Goal: Browse casually: Explore the website without a specific task or goal

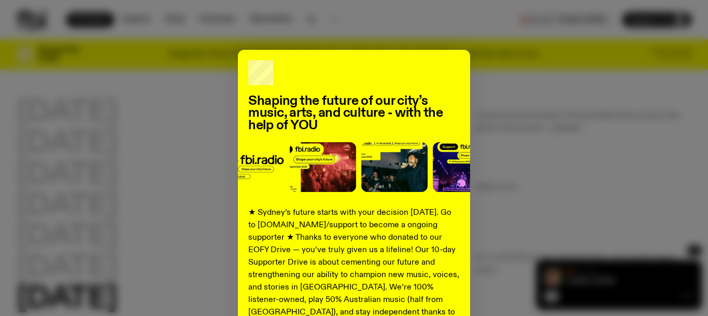
click at [545, 175] on div "Shaping the future of our city’s music, arts, and culture - with the help of YO…" at bounding box center [354, 263] width 675 height 426
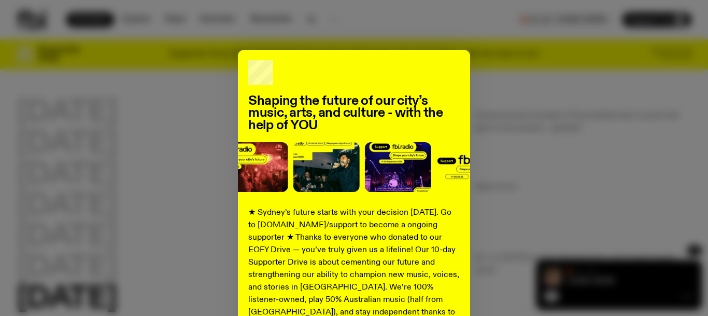
click at [464, 182] on img at bounding box center [470, 167] width 66 height 50
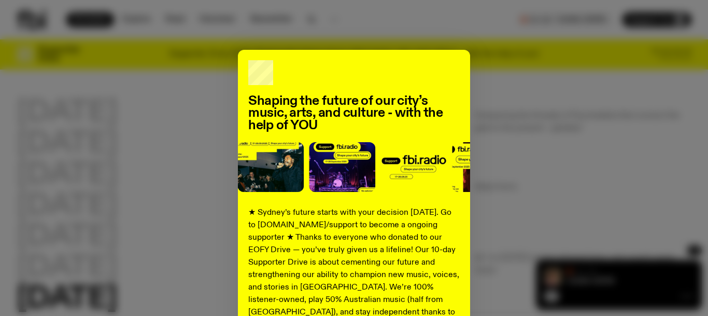
click at [430, 159] on img at bounding box center [414, 167] width 66 height 50
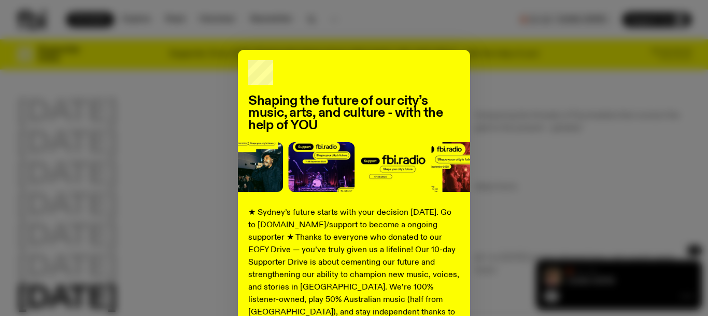
click at [452, 226] on p "★ Sydney’s future starts with your decision [DATE]. Go to [DOMAIN_NAME]/support…" at bounding box center [354, 312] width 212 height 212
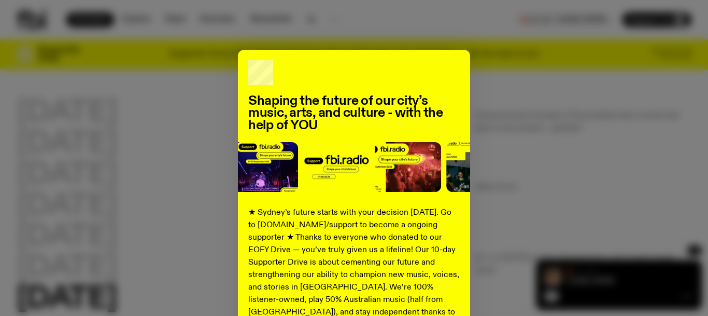
click at [493, 239] on div "Shaping the future of our city’s music, arts, and culture - with the help of YO…" at bounding box center [354, 263] width 675 height 426
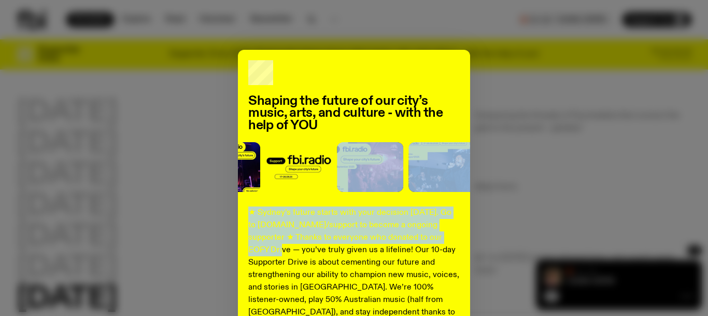
drag, startPoint x: 493, startPoint y: 239, endPoint x: 342, endPoint y: 191, distance: 157.9
click at [342, 191] on div "Shaping the future of our city’s music, arts, and culture - with the help of YO…" at bounding box center [354, 263] width 675 height 426
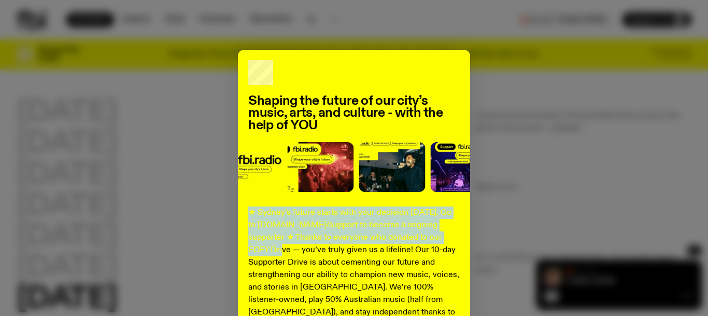
click at [298, 188] on img at bounding box center [320, 167] width 66 height 50
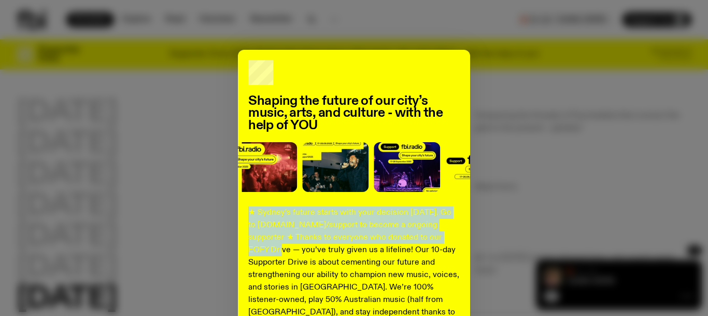
click at [636, 19] on div "Shaping the future of our city’s music, arts, and culture - with the help of YO…" at bounding box center [354, 158] width 708 height 316
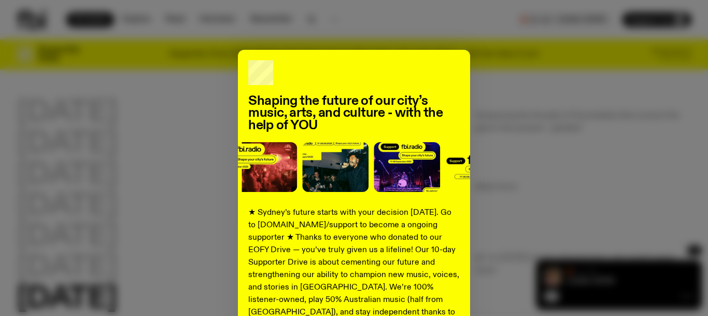
click at [636, 20] on div "Shaping the future of our city’s music, arts, and culture - with the help of YO…" at bounding box center [354, 158] width 708 height 316
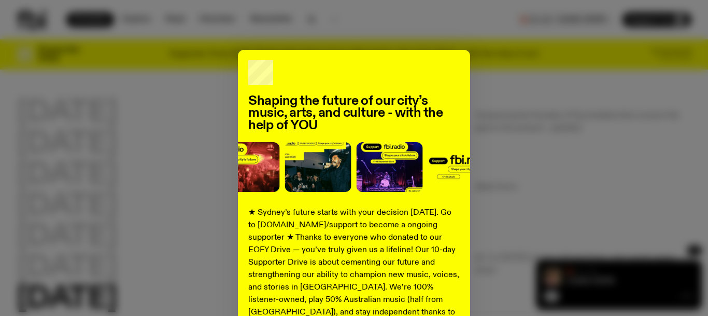
click at [640, 51] on div "Shaping the future of our city’s music, arts, and culture - with the help of YO…" at bounding box center [354, 263] width 675 height 426
